Goal: Task Accomplishment & Management: Manage account settings

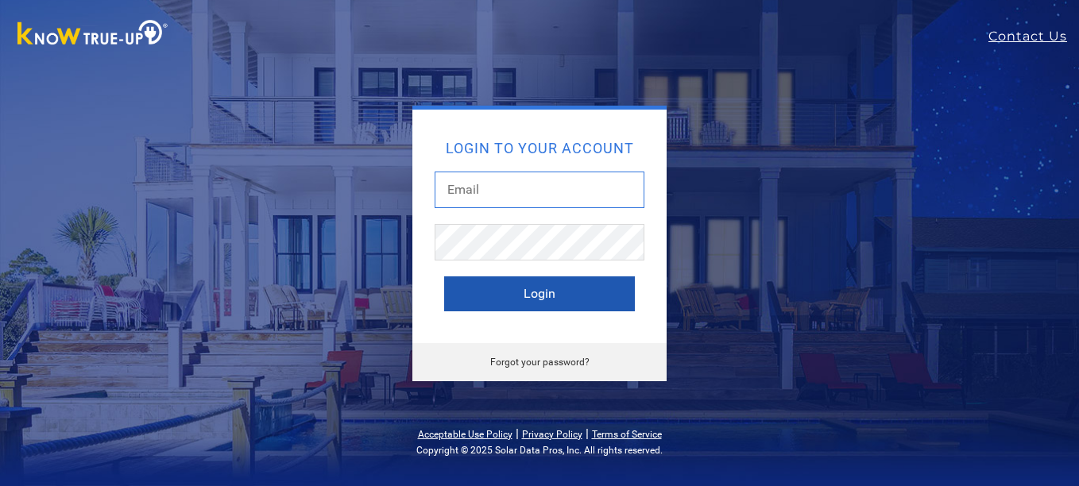
type input "[EMAIL_ADDRESS][DOMAIN_NAME]"
click at [554, 297] on button "Login" at bounding box center [539, 293] width 191 height 35
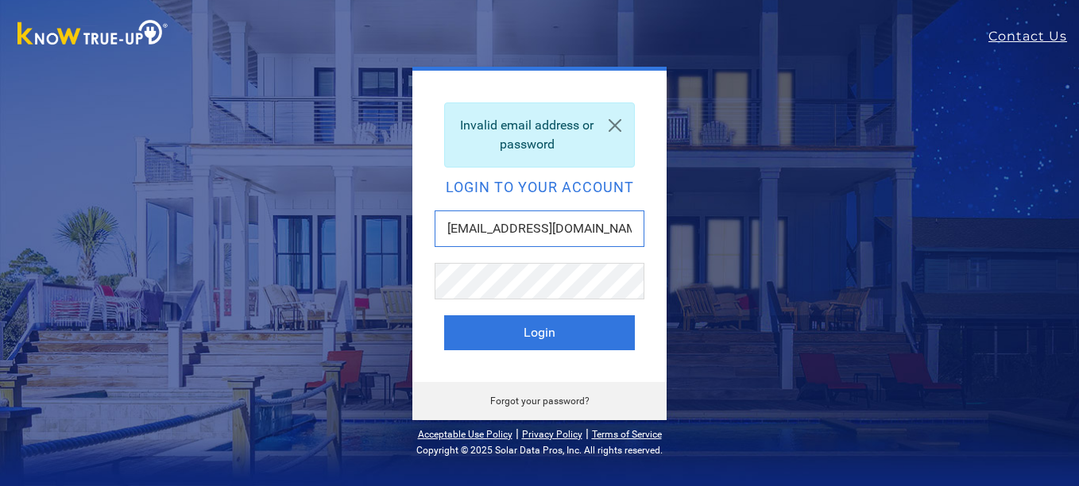
click at [602, 228] on input "jlebeiko@solteksolar.com" at bounding box center [540, 229] width 210 height 37
type input "[EMAIL_ADDRESS][DOMAIN_NAME]"
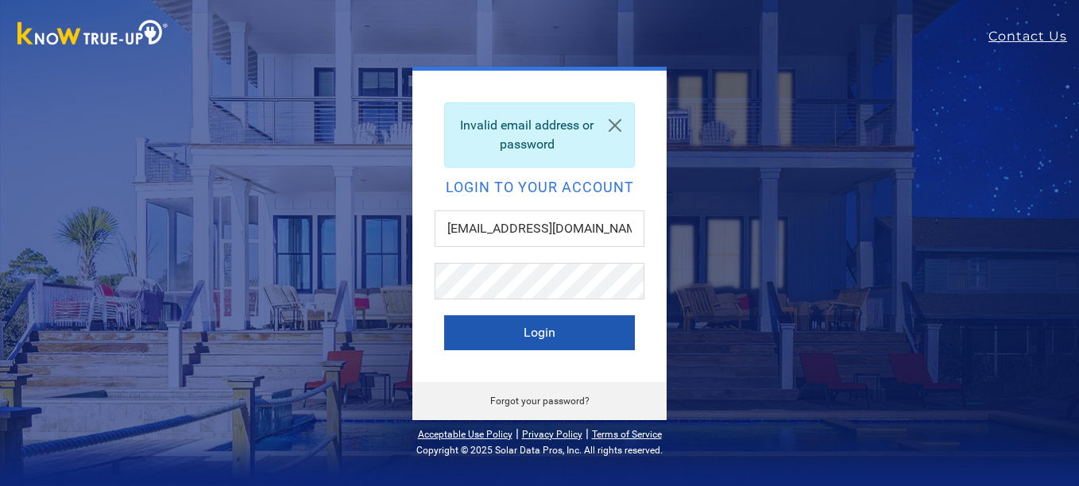
click at [532, 342] on button "Login" at bounding box center [539, 332] width 191 height 35
click at [541, 335] on button "Login" at bounding box center [539, 332] width 191 height 35
click at [444, 315] on button "Login" at bounding box center [539, 332] width 191 height 35
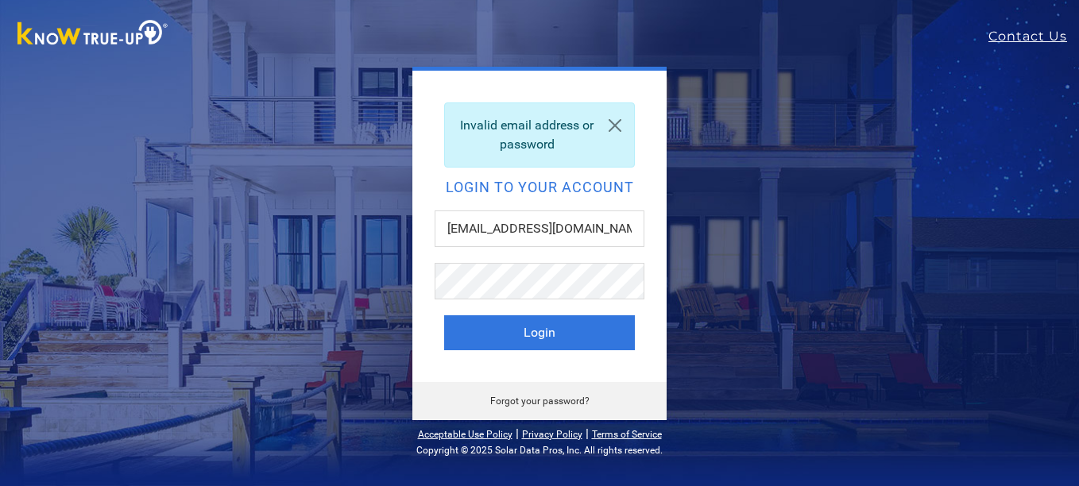
click at [530, 400] on link "Forgot your password?" at bounding box center [539, 401] width 99 height 11
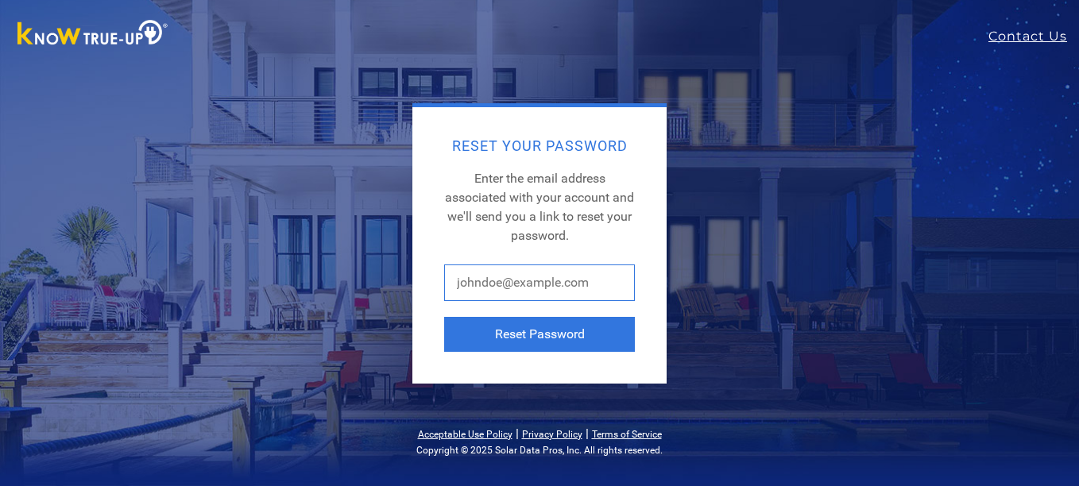
click at [510, 284] on input "text" at bounding box center [539, 283] width 191 height 37
type input "[EMAIL_ADDRESS][DOMAIN_NAME]"
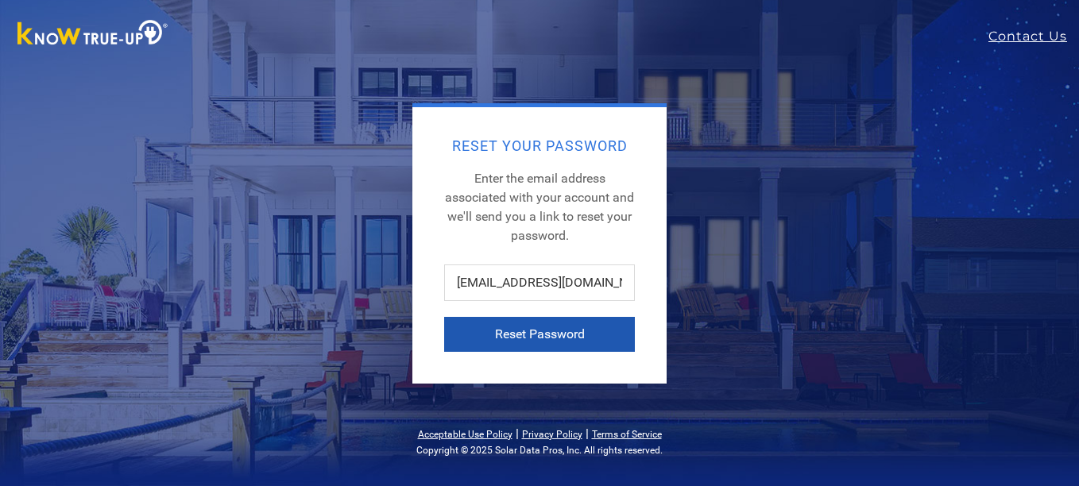
click at [517, 335] on button "Reset Password" at bounding box center [539, 334] width 191 height 35
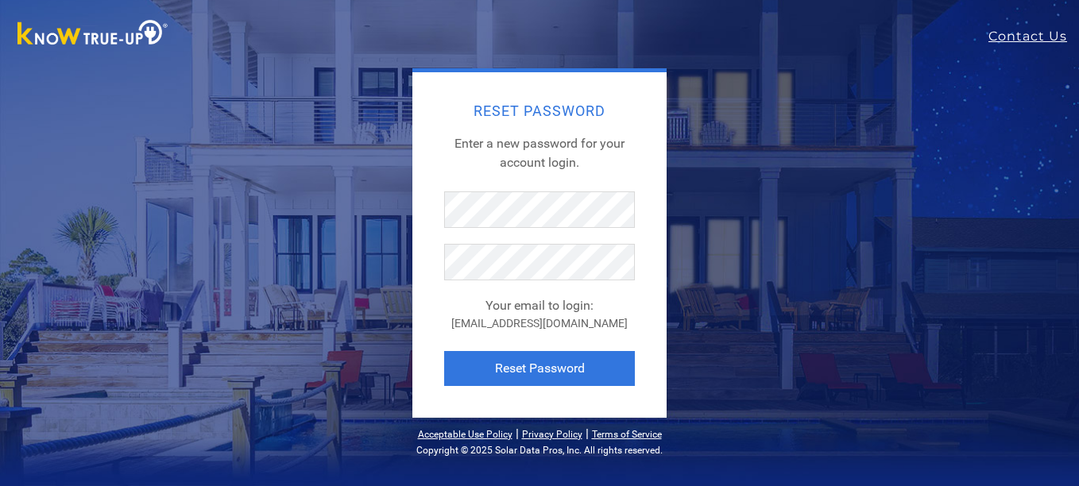
click at [441, 311] on div "Reset Password Enter a new password for your account login. Your email to login…" at bounding box center [539, 245] width 254 height 346
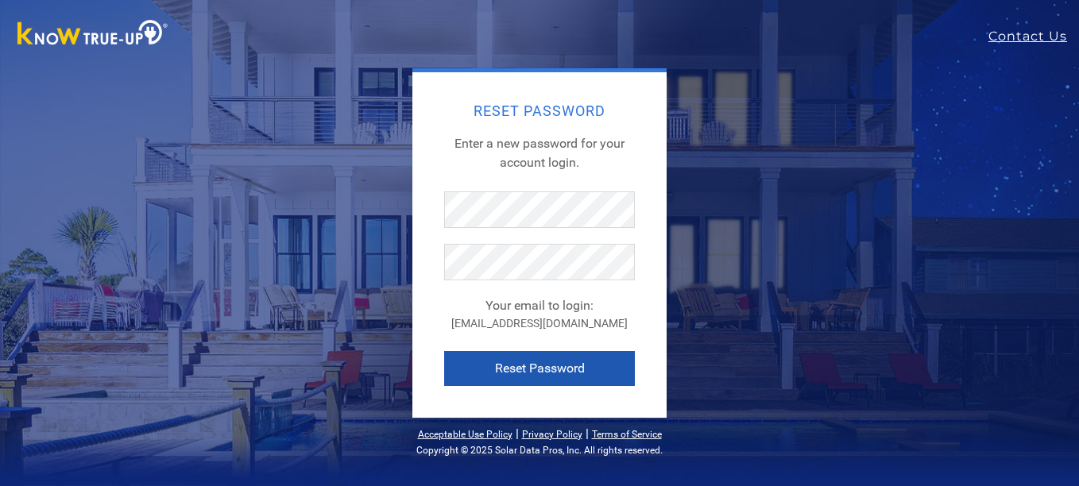
click at [506, 367] on button "Reset Password" at bounding box center [539, 368] width 191 height 35
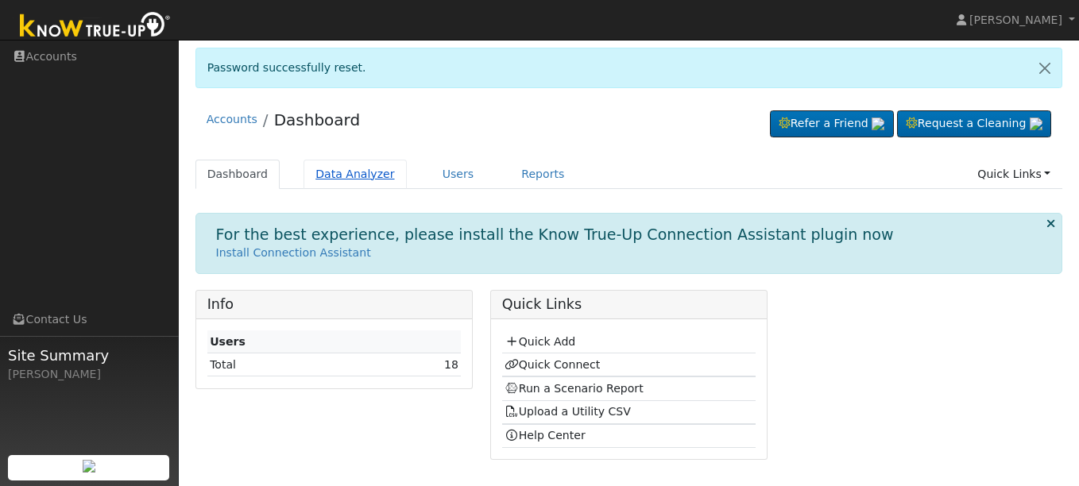
click at [342, 174] on link "Data Analyzer" at bounding box center [354, 174] width 103 height 29
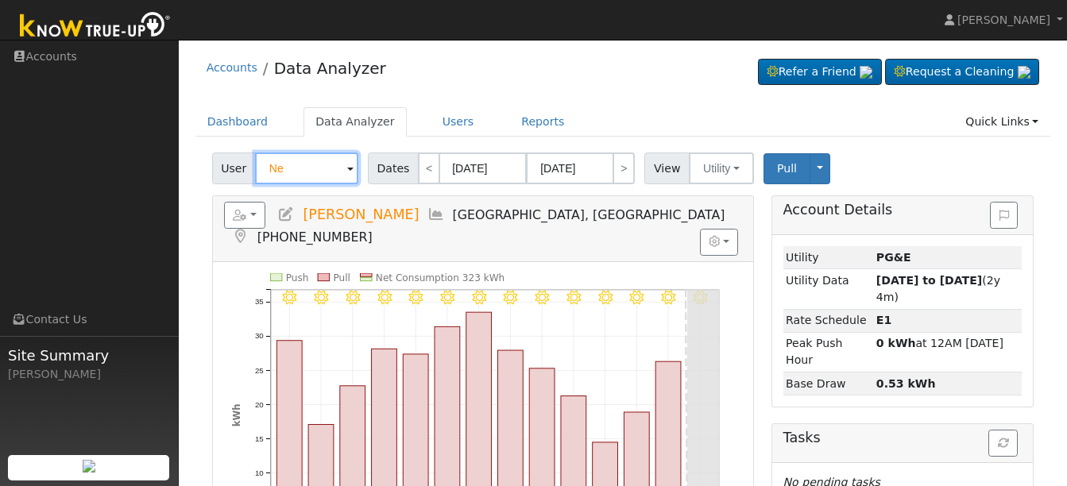
type input "N"
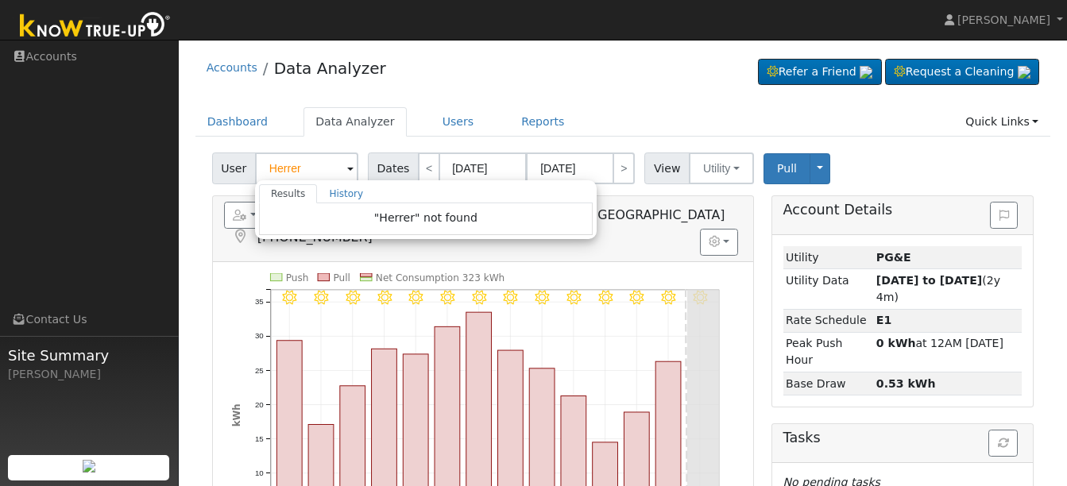
click at [616, 84] on div "Accounts Data Analyzer Refer a Friend Request a Cleaning" at bounding box center [623, 72] width 856 height 48
type input "Nenia Hodges"
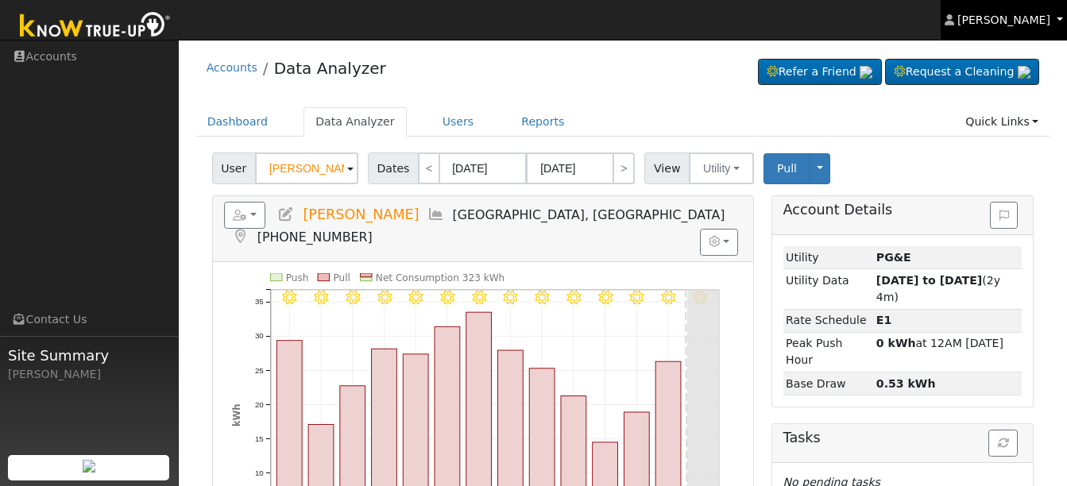
click at [1050, 28] on link "John Lebeiko" at bounding box center [1004, 20] width 127 height 40
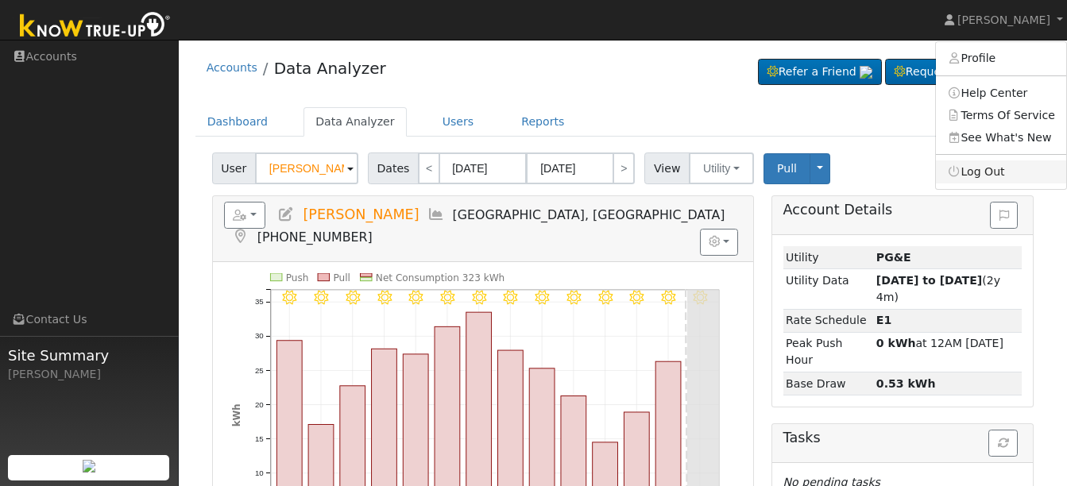
click at [990, 175] on link "Log Out" at bounding box center [1001, 171] width 130 height 22
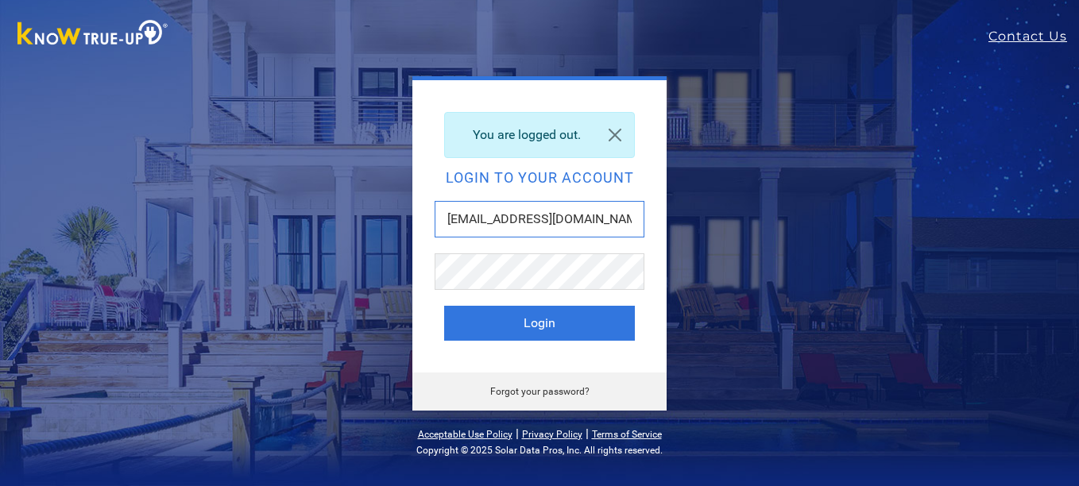
click at [559, 223] on input "jlebeiko@gmail.com" at bounding box center [540, 219] width 210 height 37
click at [501, 219] on input "jlebeiko@gmail.com" at bounding box center [540, 219] width 210 height 37
click at [489, 218] on input "jlebeiko@gmail.com" at bounding box center [540, 219] width 210 height 37
type input "[EMAIL_ADDRESS][DOMAIN_NAME]"
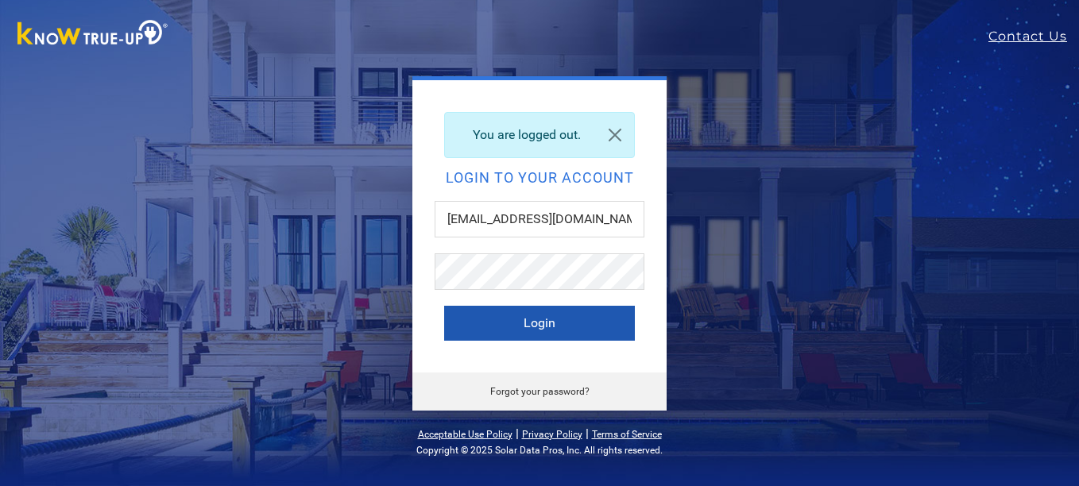
click at [527, 319] on button "Login" at bounding box center [539, 323] width 191 height 35
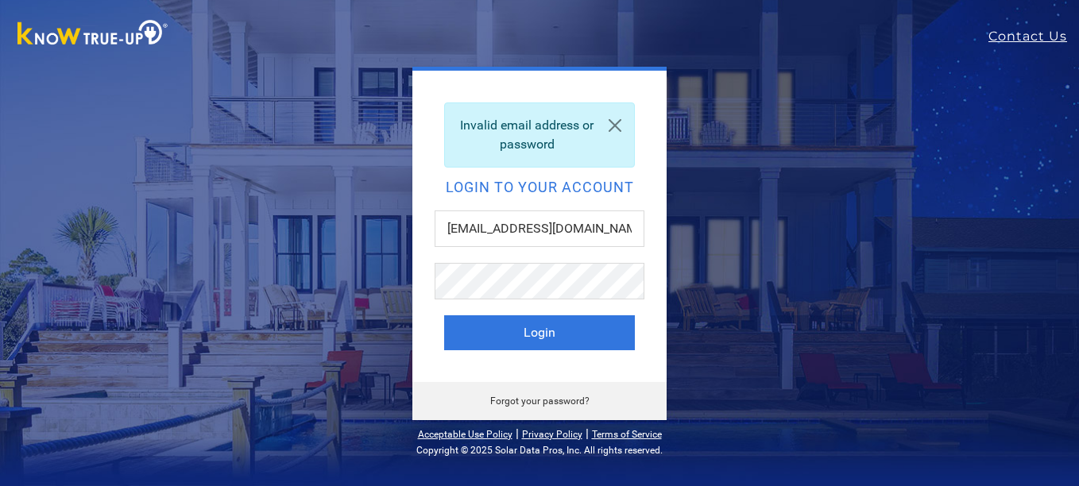
click at [584, 366] on div "Invalid email address or password Login to your account [EMAIL_ADDRESS][DOMAIN_…" at bounding box center [539, 226] width 254 height 311
click at [551, 400] on link "Forgot your password?" at bounding box center [539, 401] width 99 height 11
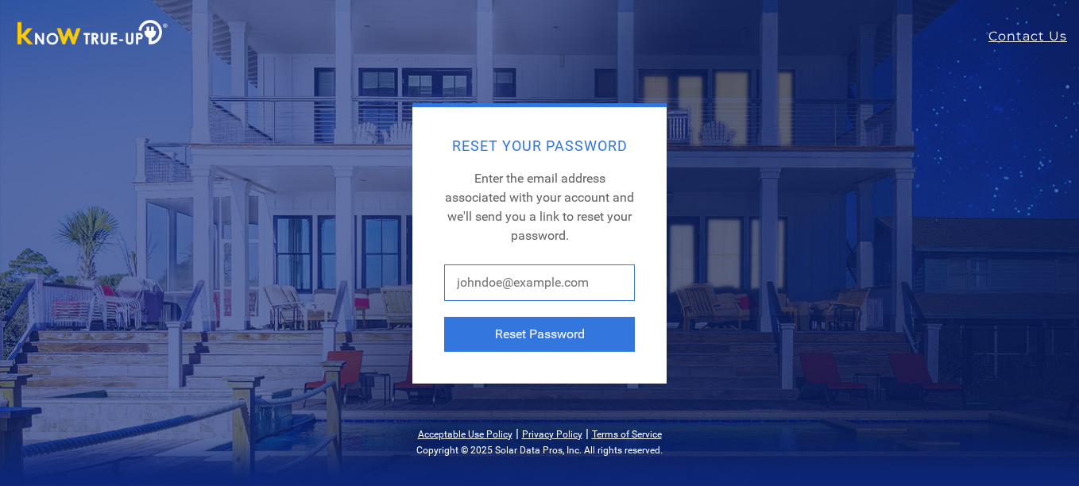
click at [575, 290] on input "text" at bounding box center [539, 283] width 191 height 37
type input "[EMAIL_ADDRESS][DOMAIN_NAME]"
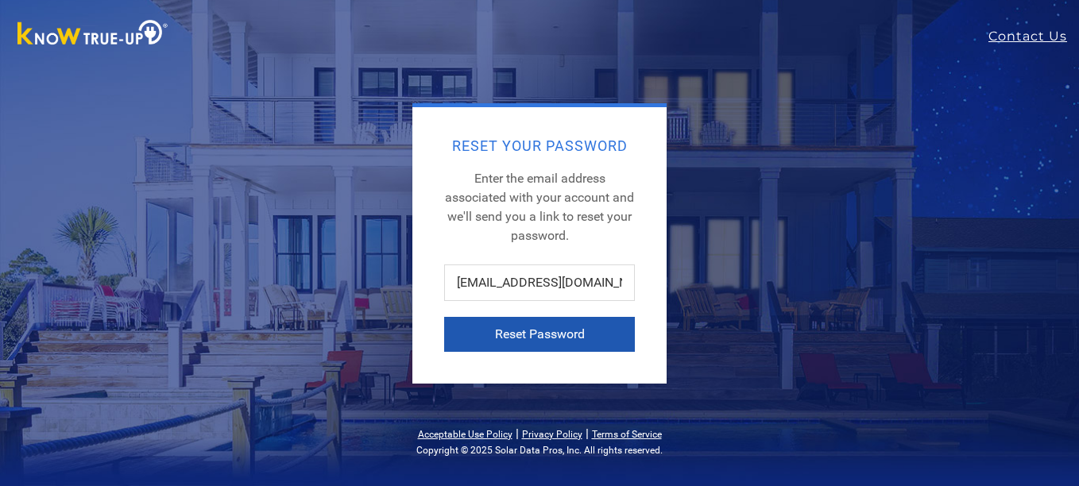
click at [532, 337] on button "Reset Password" at bounding box center [539, 334] width 191 height 35
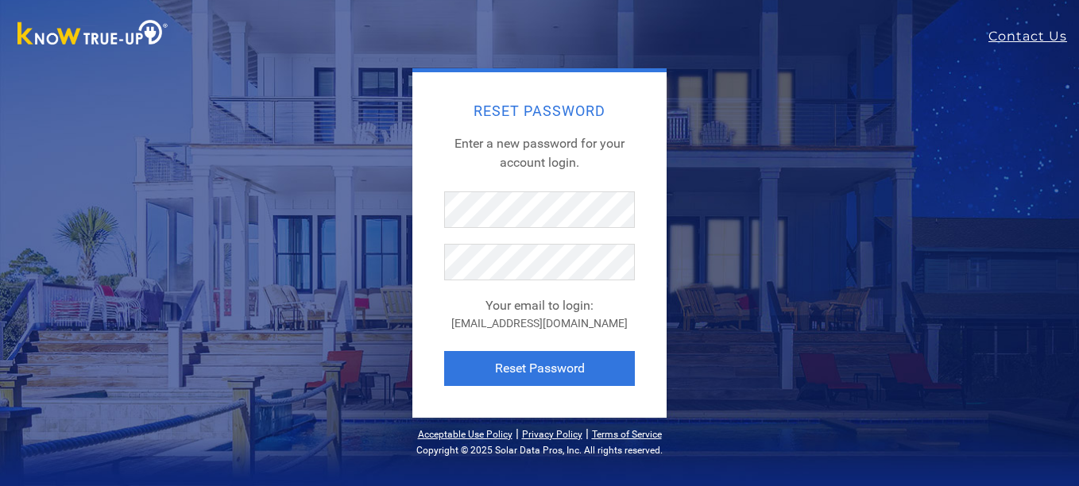
click at [433, 318] on div "Reset Password Enter a new password for your account login. Your email to login…" at bounding box center [539, 245] width 254 height 346
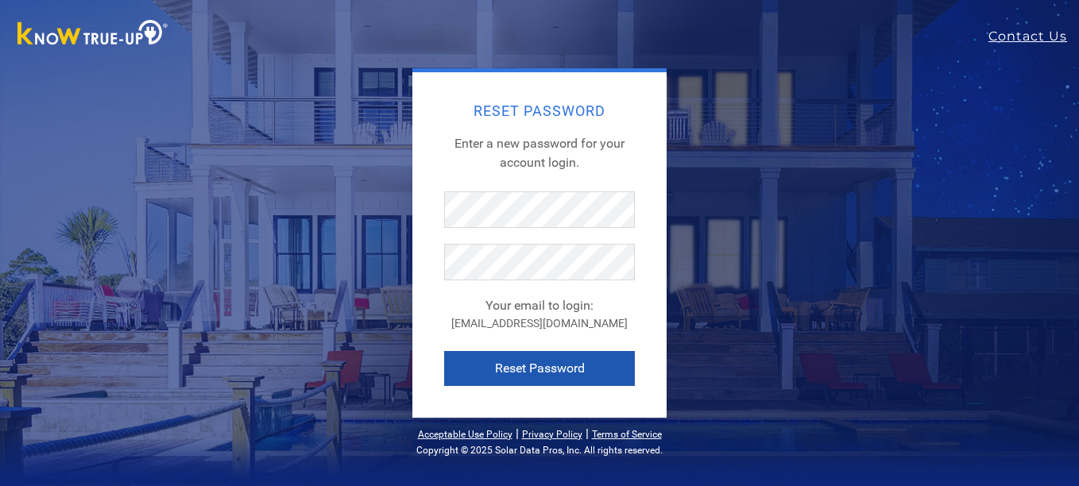
click at [512, 359] on button "Reset Password" at bounding box center [539, 368] width 191 height 35
